Goal: Information Seeking & Learning: Learn about a topic

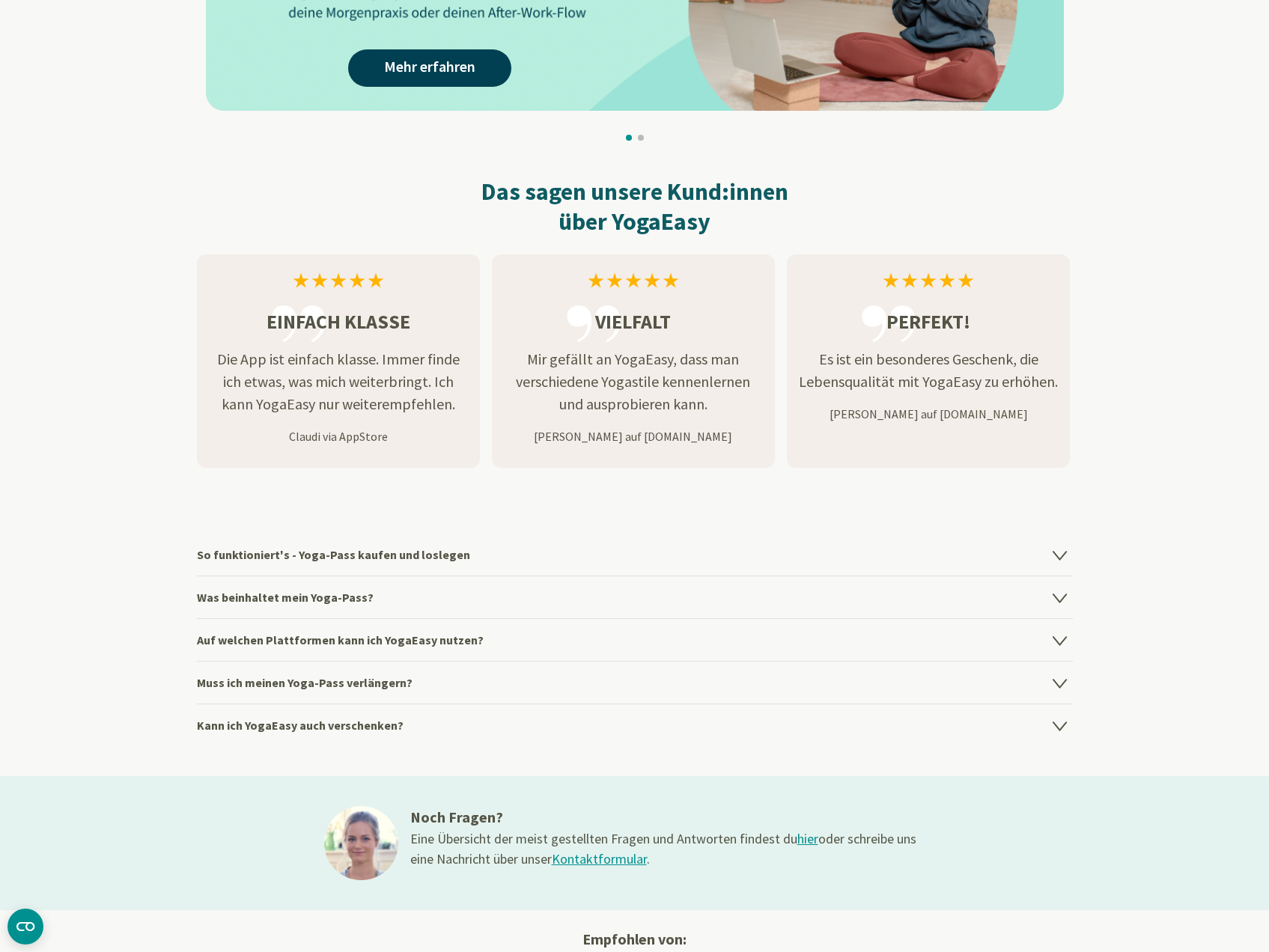
scroll to position [1723, 0]
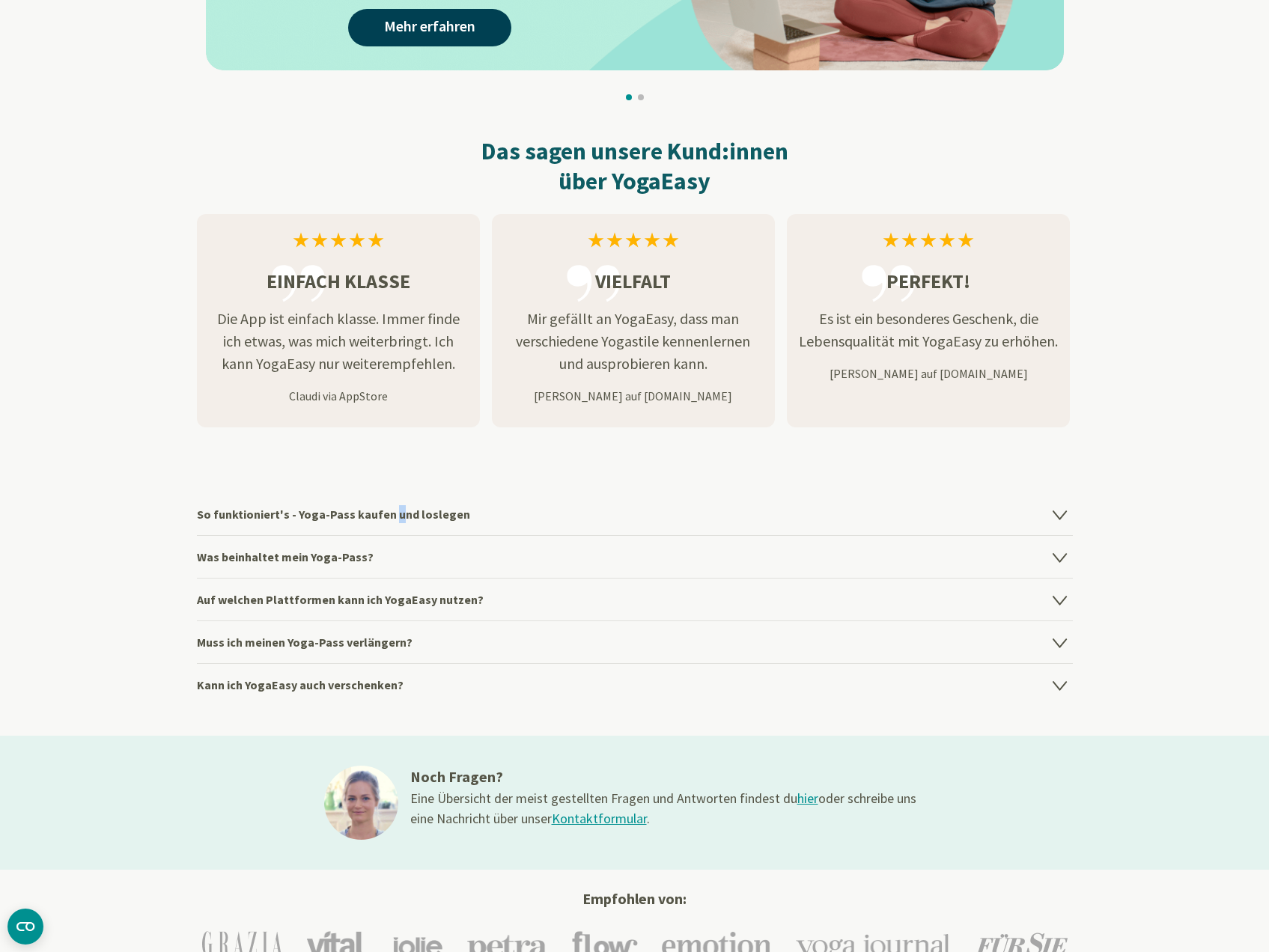
click at [387, 513] on h4 "So funktioniert's - Yoga-Pass kaufen und loslegen" at bounding box center [634, 514] width 876 height 42
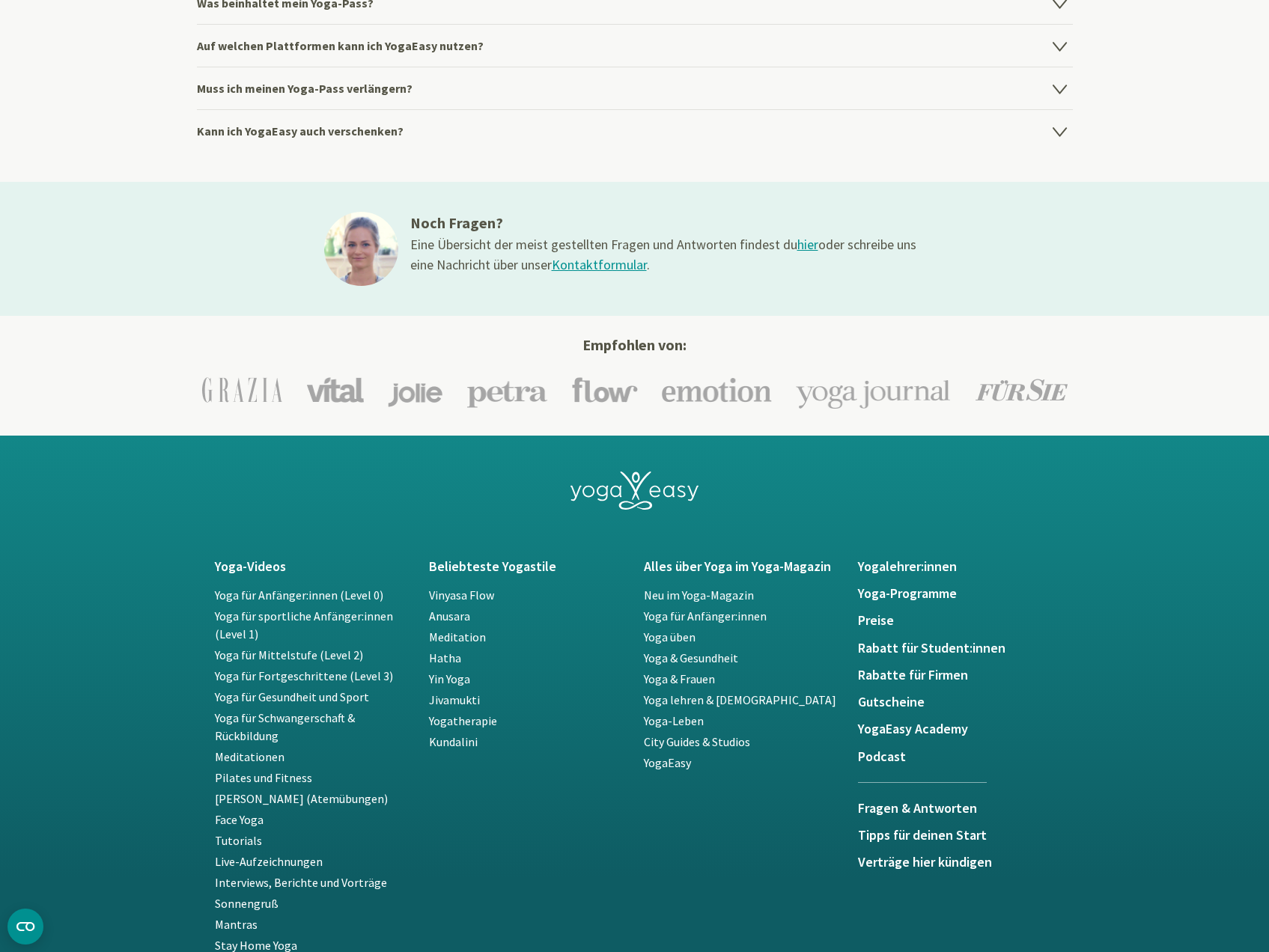
scroll to position [2396, 0]
click at [878, 621] on h5 "Preise" at bounding box center [957, 620] width 197 height 15
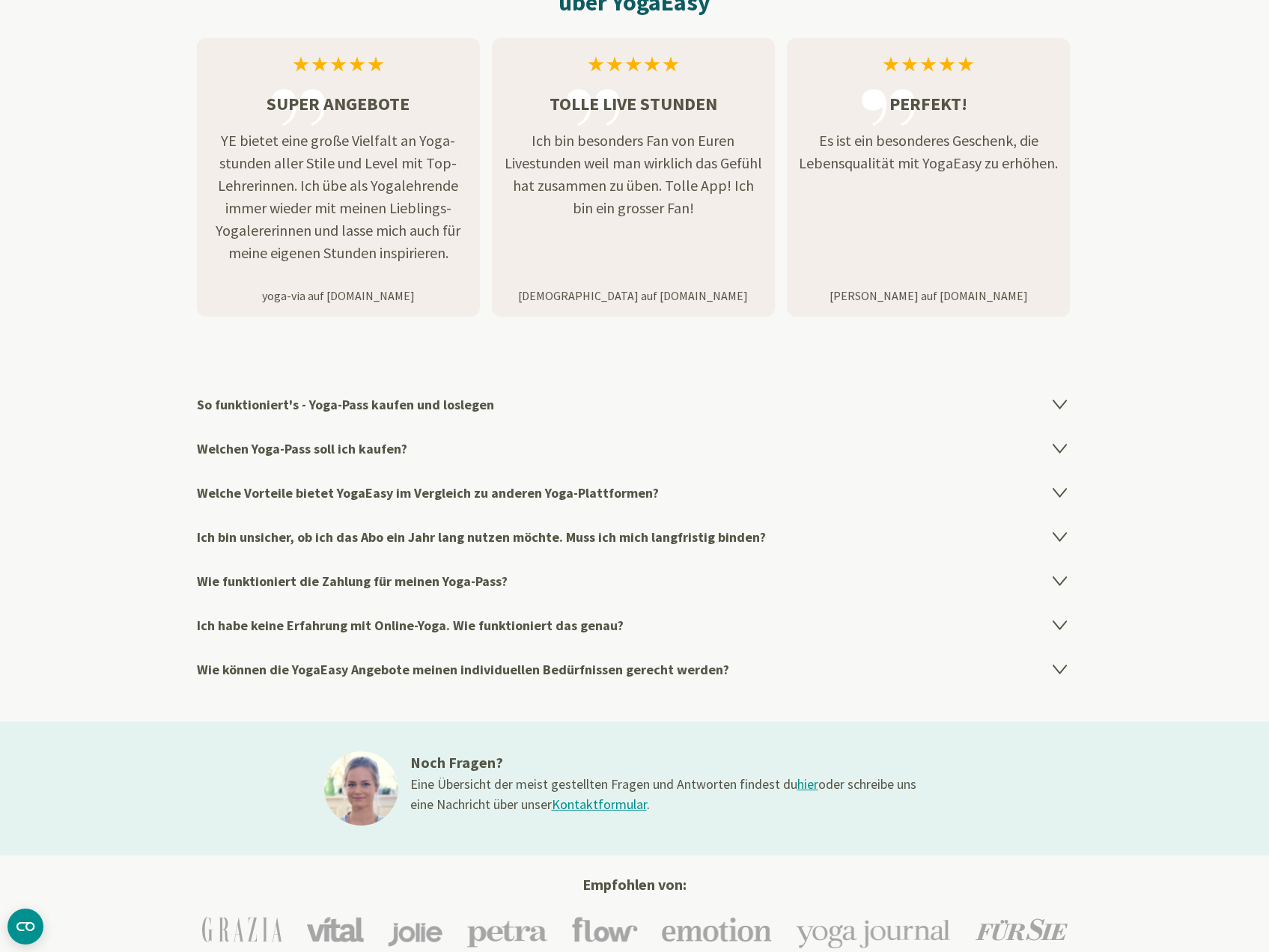
scroll to position [2246, 0]
click at [588, 623] on h4 "Ich habe keine Erfahrung mit Online-Yoga. Wie funktioniert das genau?" at bounding box center [634, 624] width 876 height 44
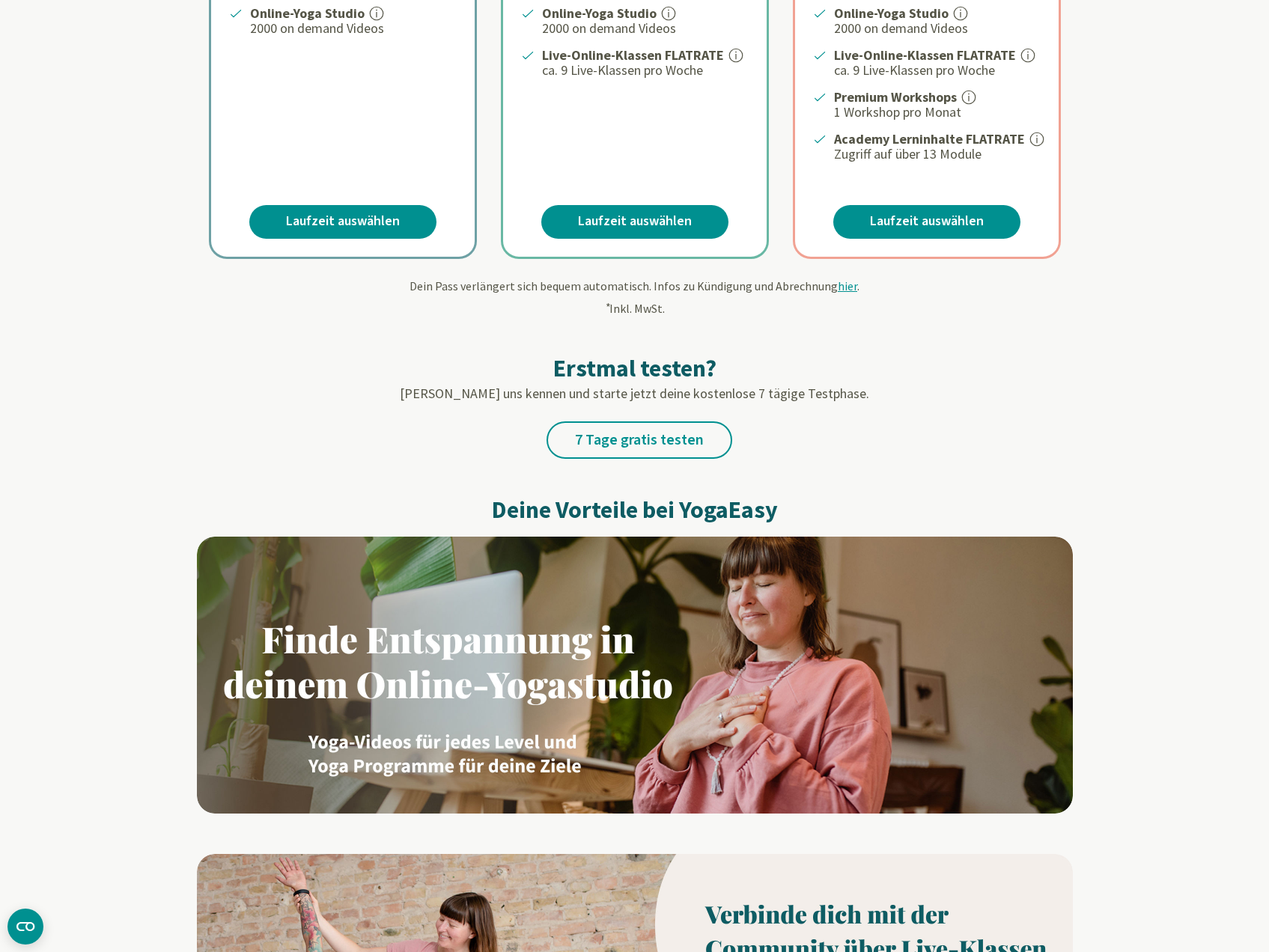
scroll to position [449, 0]
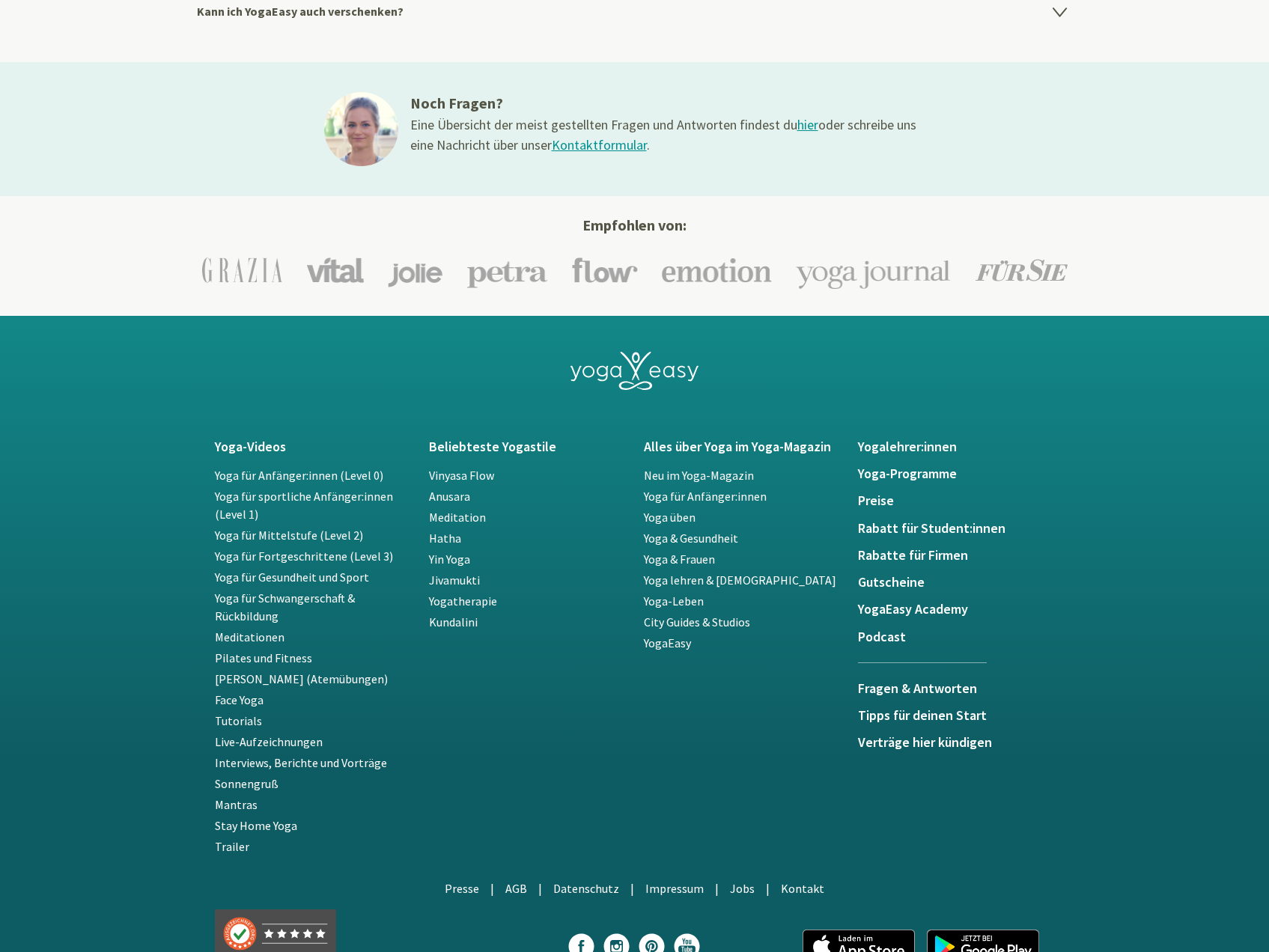
scroll to position [2396, 0]
